Goal: Navigation & Orientation: Find specific page/section

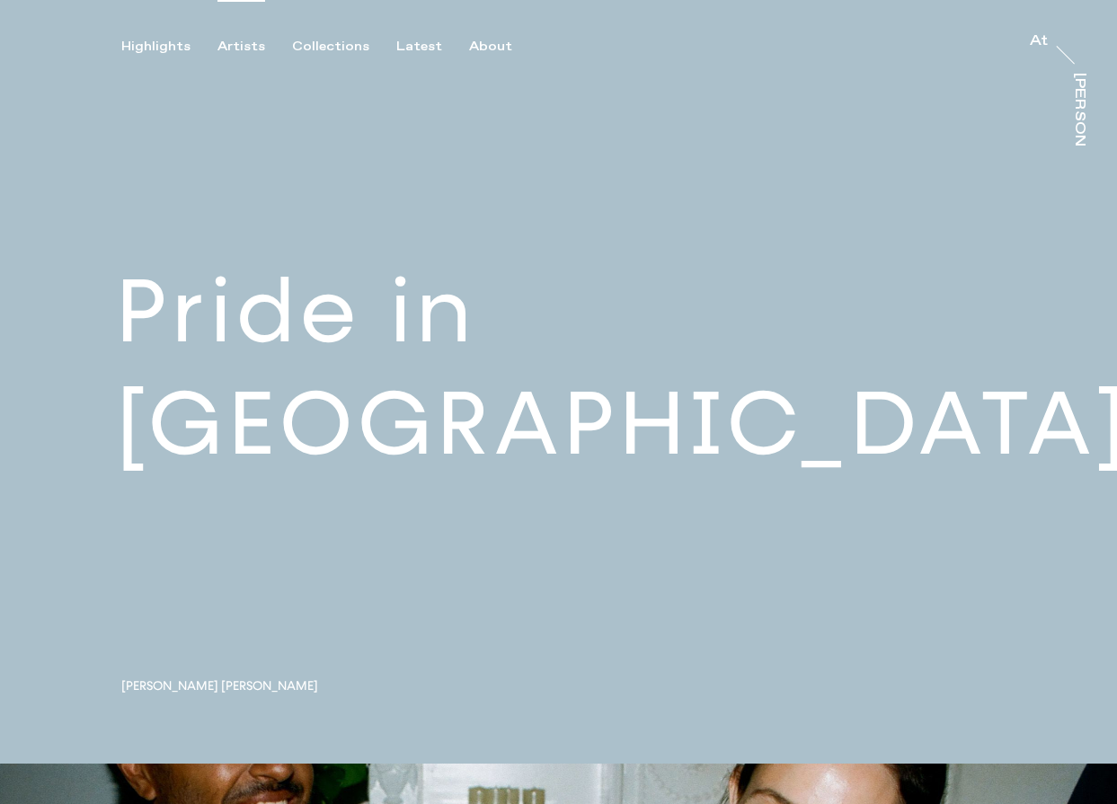
click at [246, 49] on div "Artists" at bounding box center [241, 47] width 48 height 16
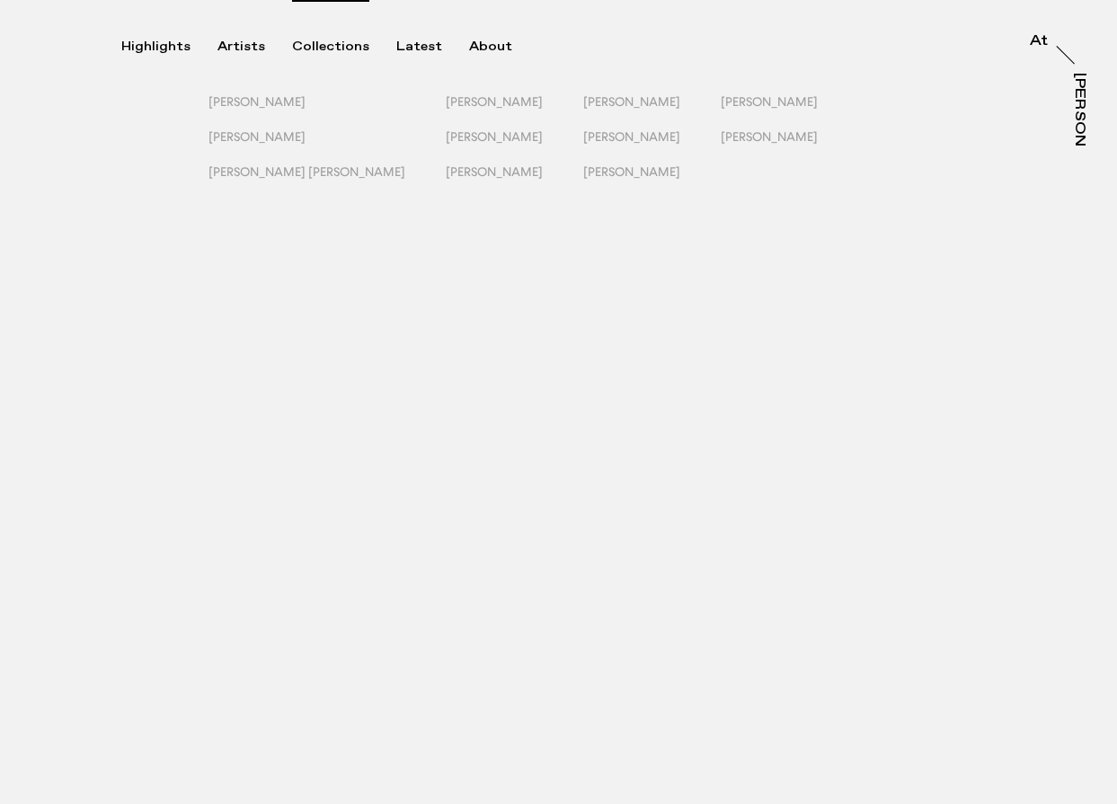
click at [340, 47] on div "Collections" at bounding box center [330, 47] width 77 height 16
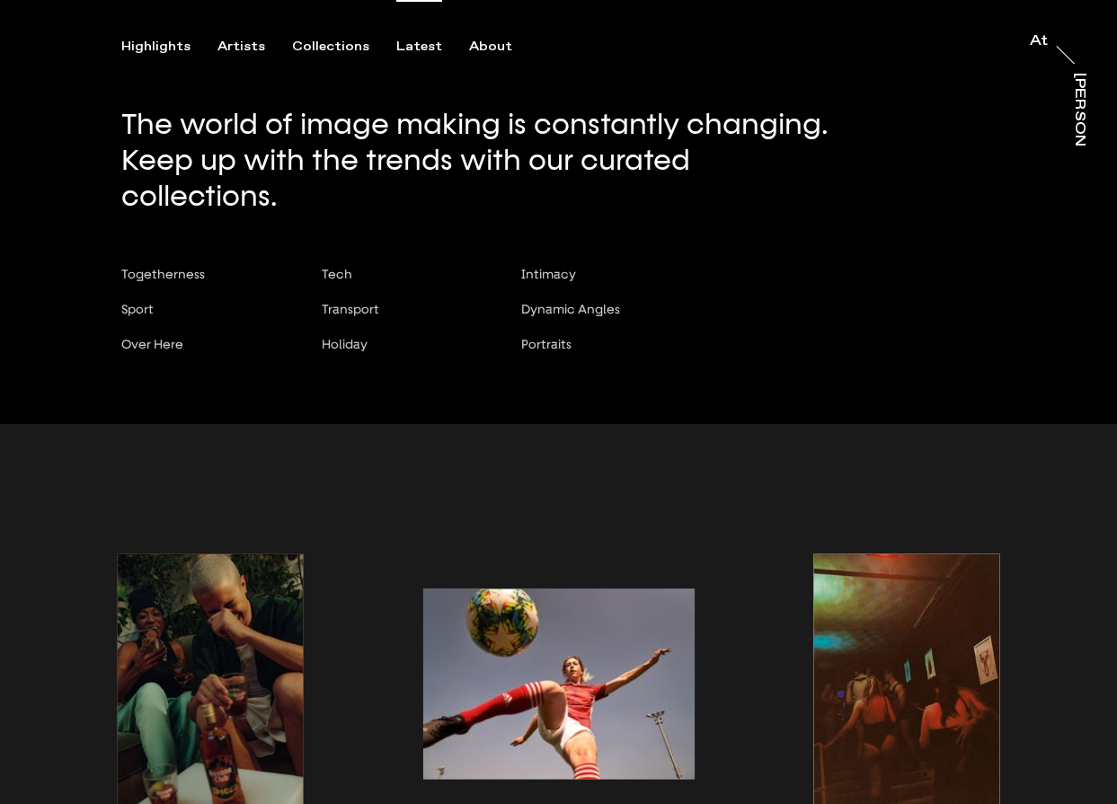
click at [420, 45] on div "Latest" at bounding box center [419, 47] width 46 height 16
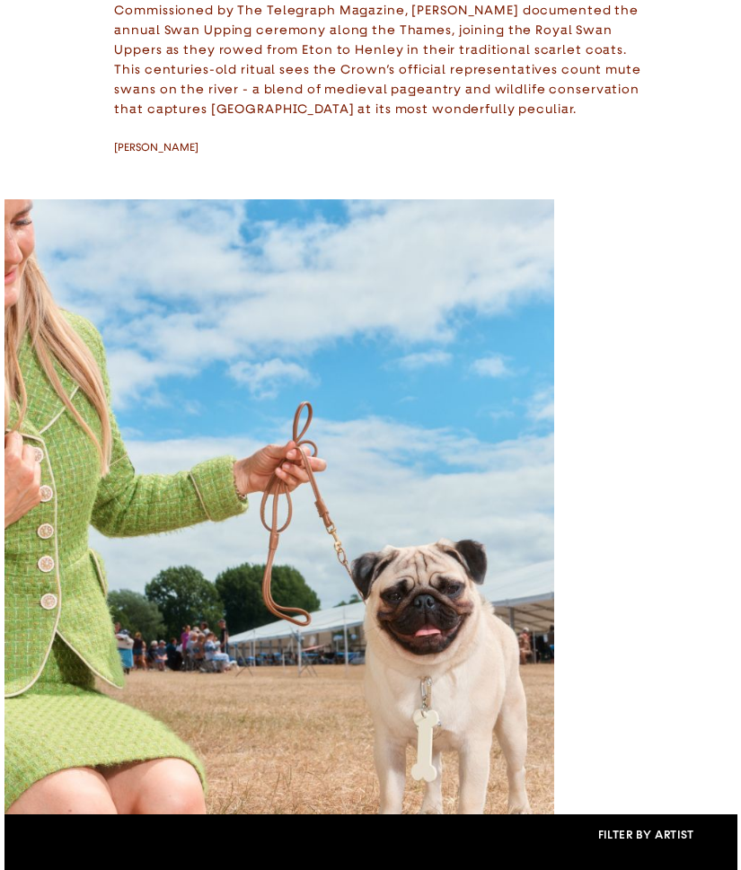
scroll to position [2769, 0]
